Goal: Task Accomplishment & Management: Complete application form

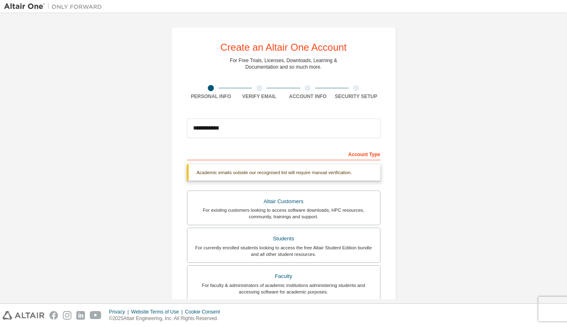
scroll to position [39, 0]
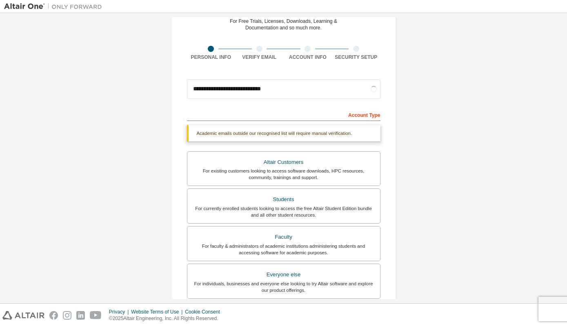
type input "**********"
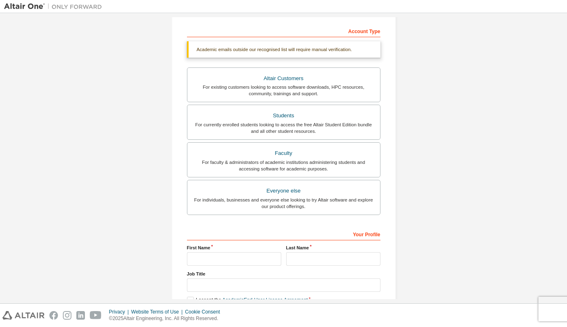
scroll to position [157, 0]
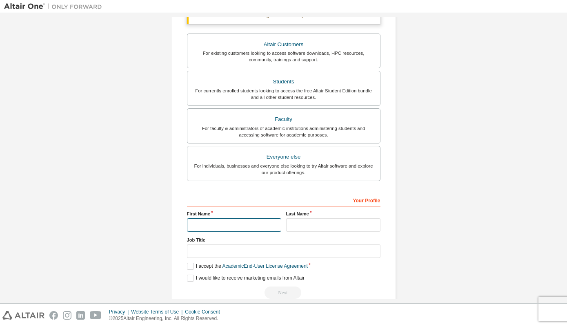
click at [247, 222] on input "text" at bounding box center [234, 224] width 94 height 13
type input "*****"
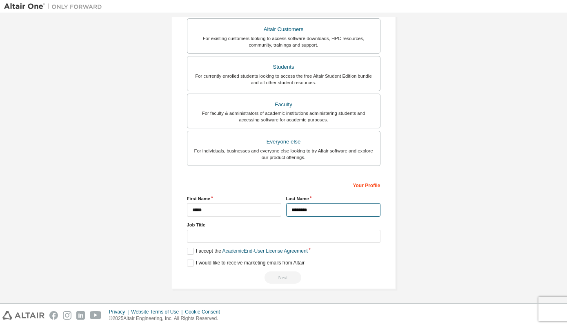
type input "********"
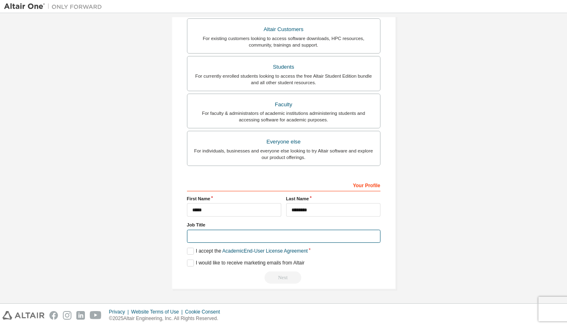
click at [252, 233] on input "text" at bounding box center [284, 236] width 194 height 13
type input "*"
click at [192, 249] on label "I accept the Academic End-User License Agreement" at bounding box center [247, 250] width 121 height 7
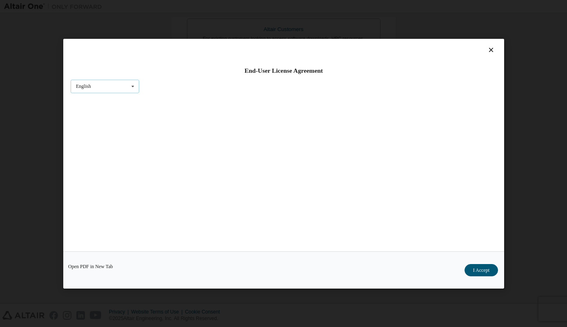
click at [122, 86] on div "English English" at bounding box center [105, 85] width 69 height 13
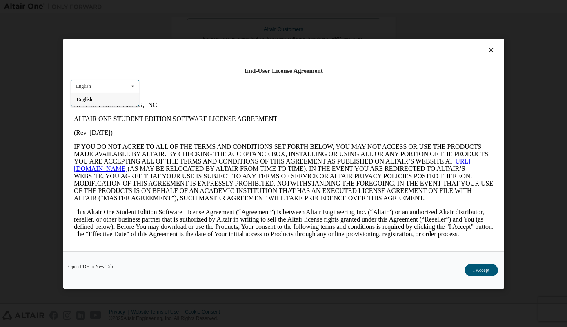
scroll to position [0, 0]
click at [250, 84] on div "End-User License Agreement English English" at bounding box center [283, 145] width 441 height 212
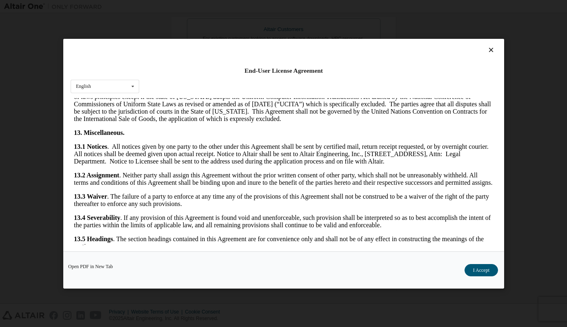
scroll to position [1298, 0]
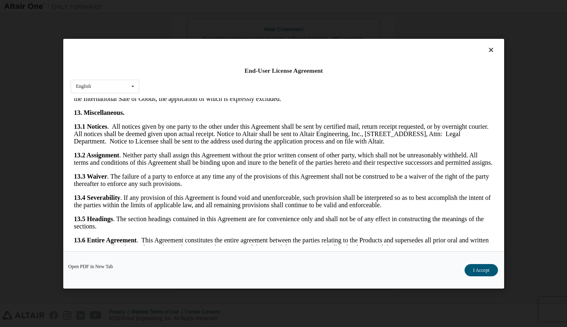
click at [482, 263] on div "Open PDF in New Tab I Accept" at bounding box center [283, 269] width 441 height 37
click at [481, 265] on button "I Accept" at bounding box center [480, 270] width 33 height 12
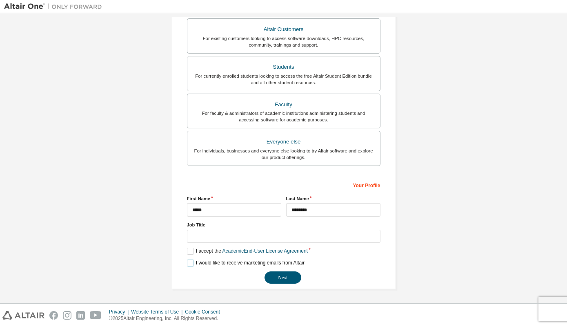
drag, startPoint x: 189, startPoint y: 263, endPoint x: 202, endPoint y: 280, distance: 21.2
click at [202, 280] on div "**********" at bounding box center [284, 231] width 194 height 106
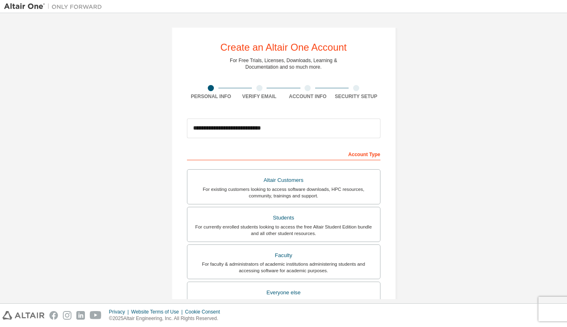
scroll to position [151, 0]
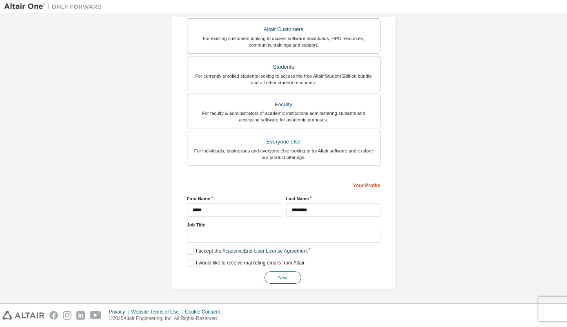
click at [274, 272] on button "Next" at bounding box center [283, 277] width 37 height 12
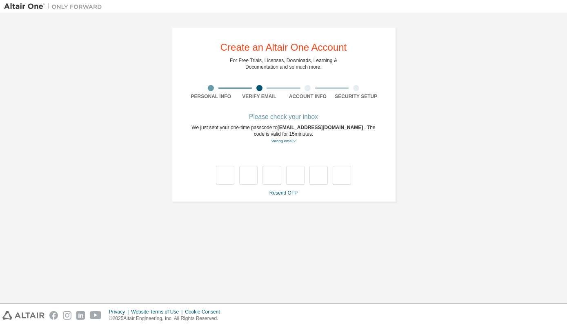
type input "*"
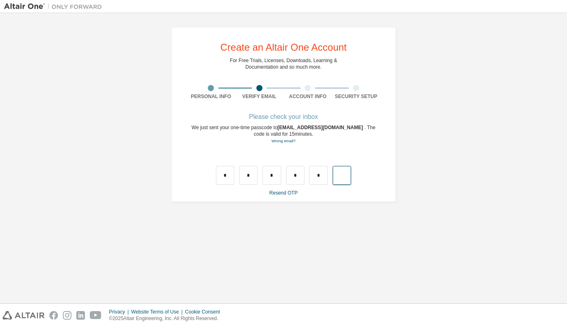
type input "*"
